Goal: Transaction & Acquisition: Purchase product/service

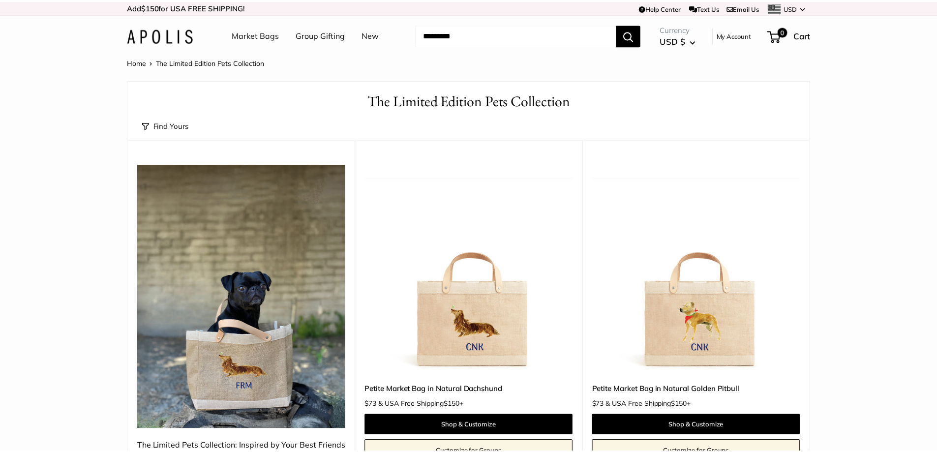
scroll to position [443, 0]
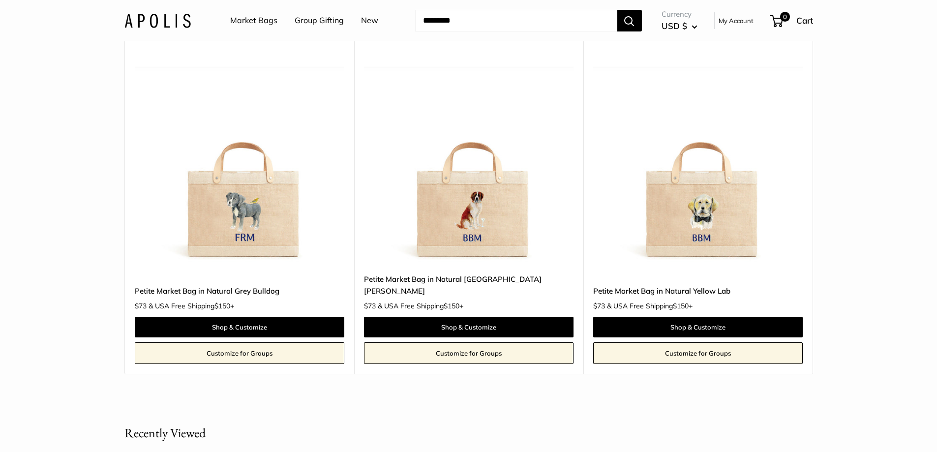
click at [0, 0] on img at bounding box center [0, 0] width 0 height 0
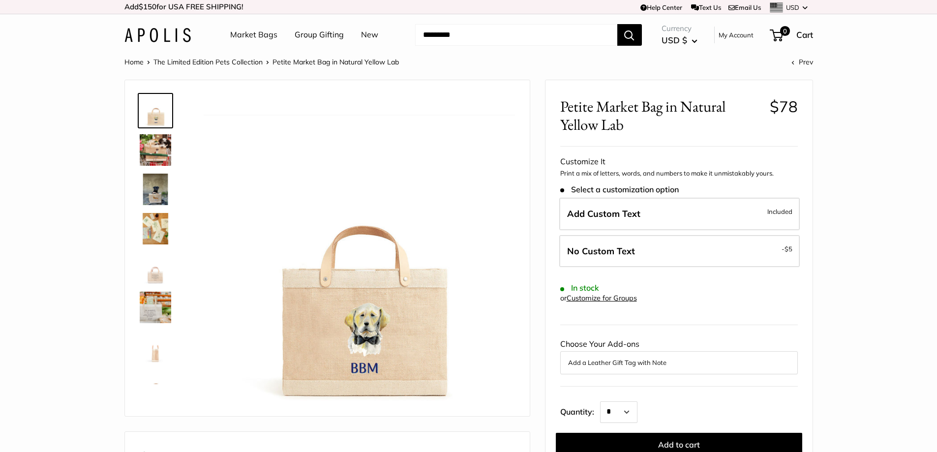
click at [149, 154] on img at bounding box center [155, 149] width 31 height 31
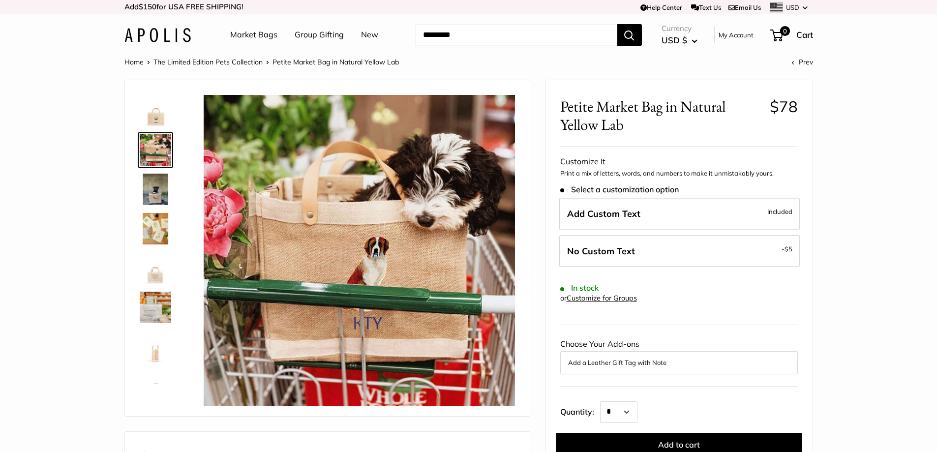
click at [151, 193] on img at bounding box center [155, 189] width 31 height 31
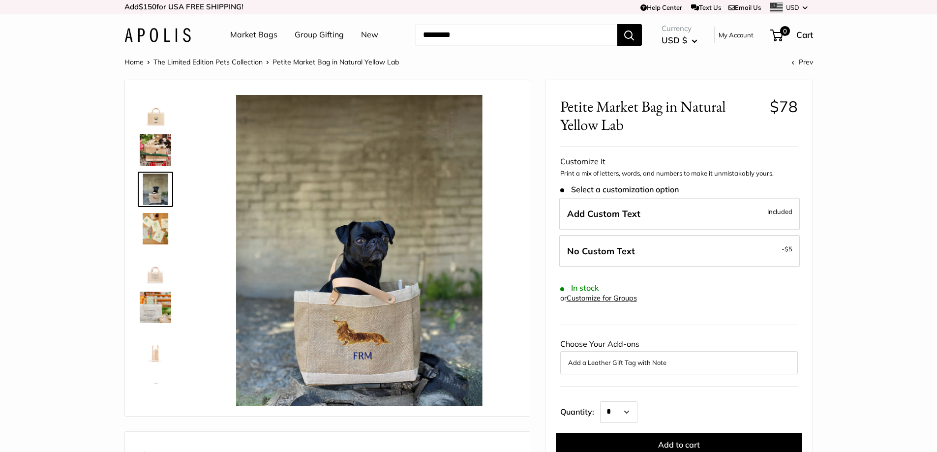
click at [162, 237] on img at bounding box center [155, 228] width 31 height 31
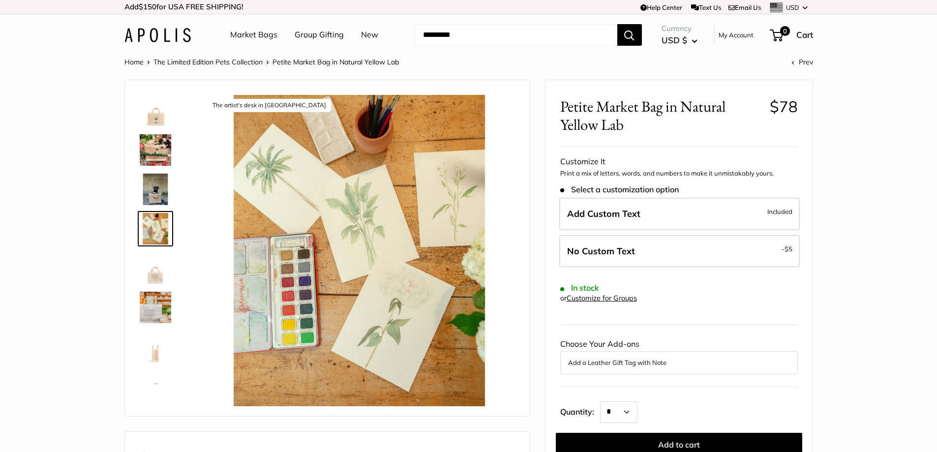
click at [150, 271] on img at bounding box center [155, 267] width 31 height 31
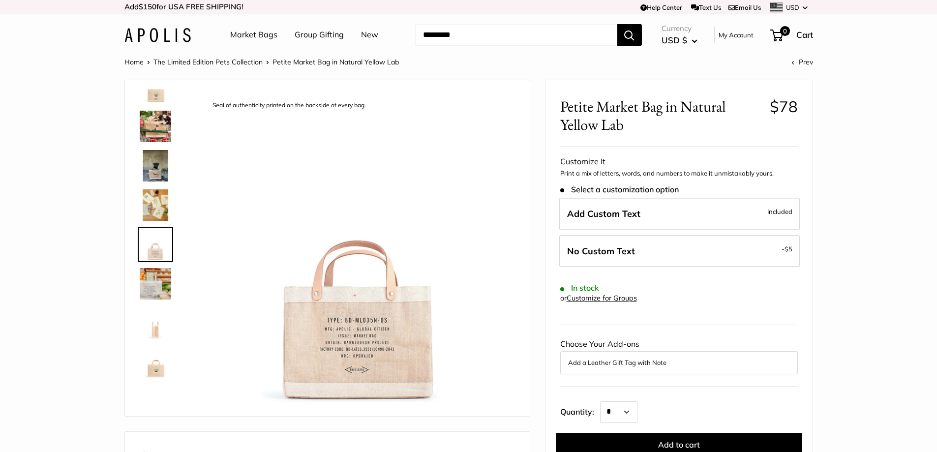
click at [151, 335] on img at bounding box center [155, 323] width 31 height 31
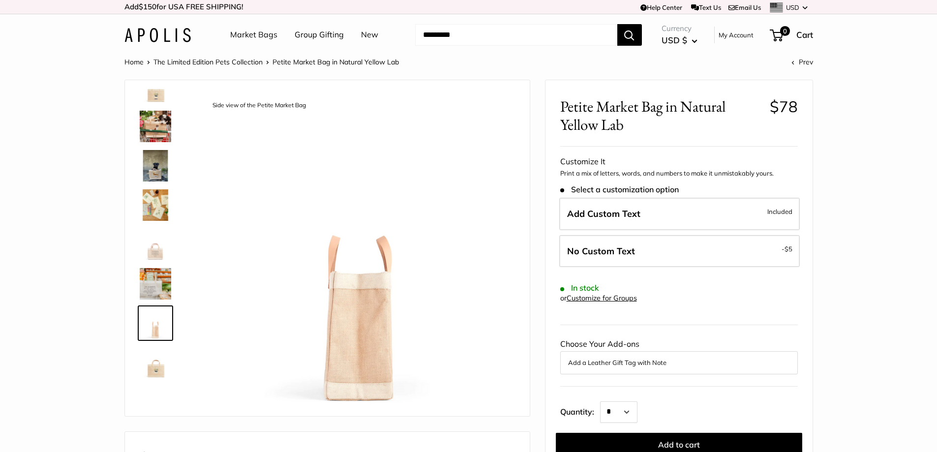
click at [151, 370] on img at bounding box center [155, 362] width 31 height 31
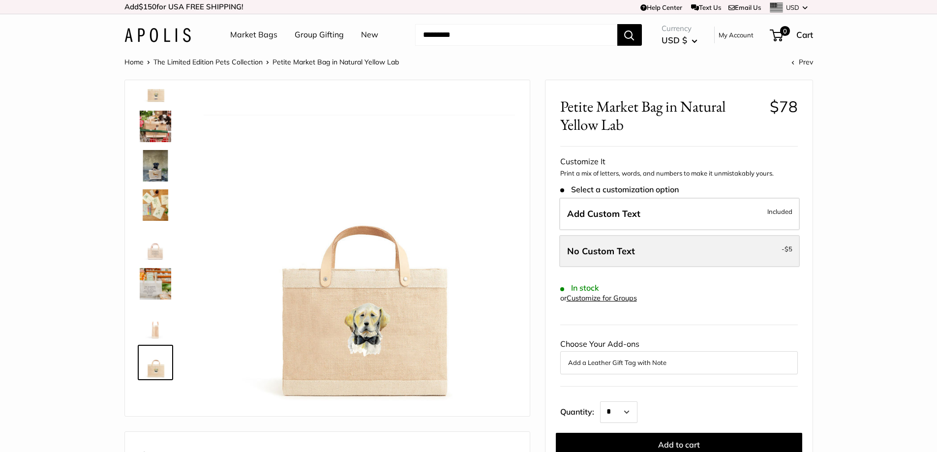
click at [604, 258] on label "No Custom Text - $5" at bounding box center [680, 251] width 241 height 32
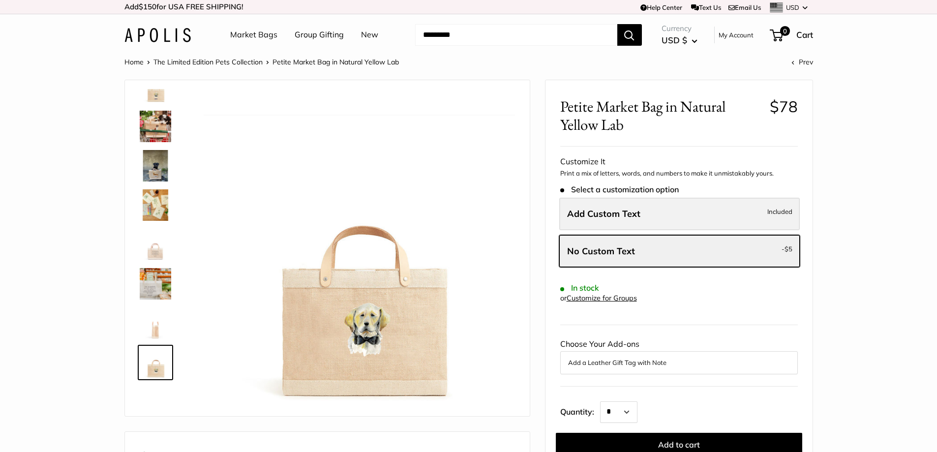
click at [702, 223] on label "Add Custom Text Included" at bounding box center [680, 214] width 241 height 32
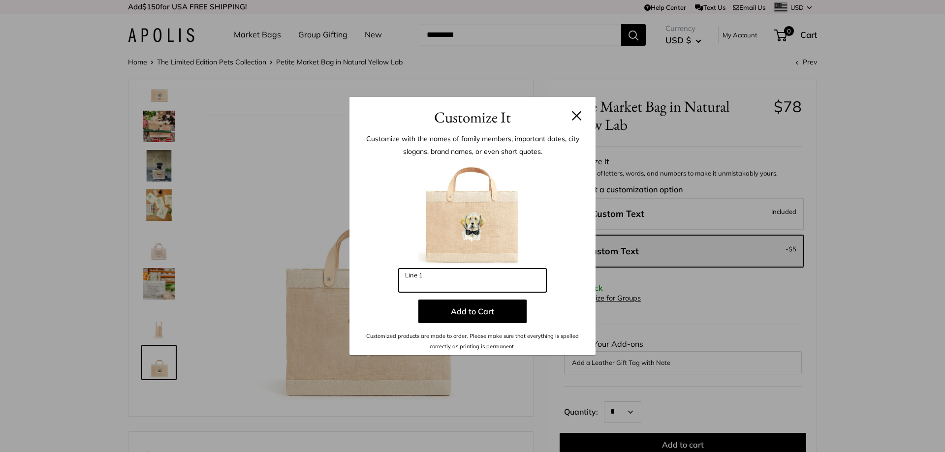
drag, startPoint x: 504, startPoint y: 277, endPoint x: 288, endPoint y: 277, distance: 216.0
click at [288, 277] on div "Customize It Customize with the names of family members, important dates, city …" at bounding box center [472, 226] width 945 height 452
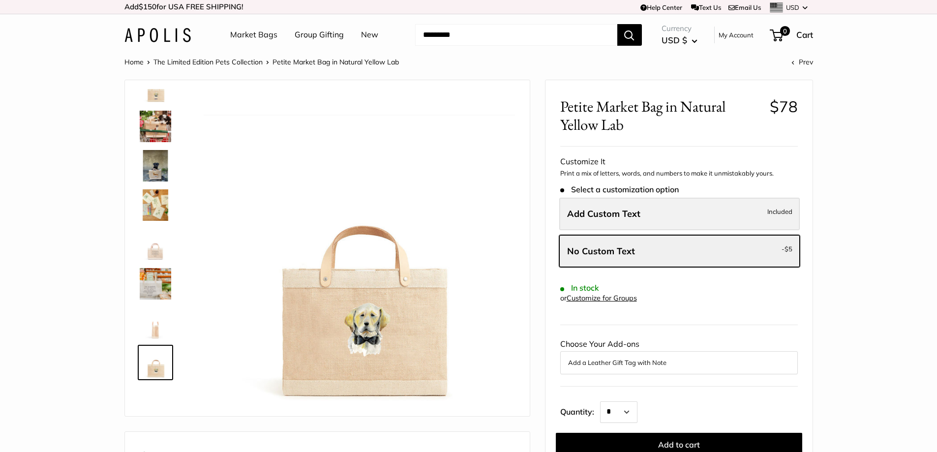
click at [748, 212] on label "Add Custom Text Included" at bounding box center [680, 214] width 241 height 32
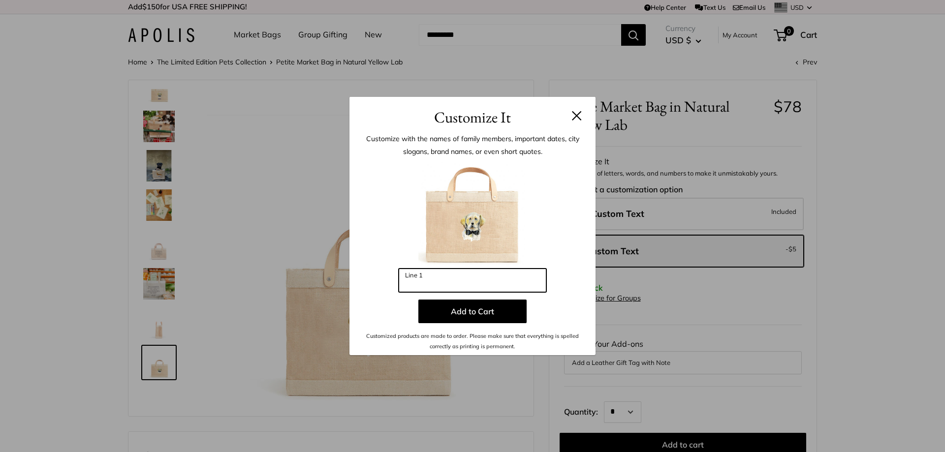
click at [490, 288] on input "Line 1" at bounding box center [473, 281] width 148 height 24
type input "*"
click at [574, 116] on button at bounding box center [577, 116] width 10 height 10
